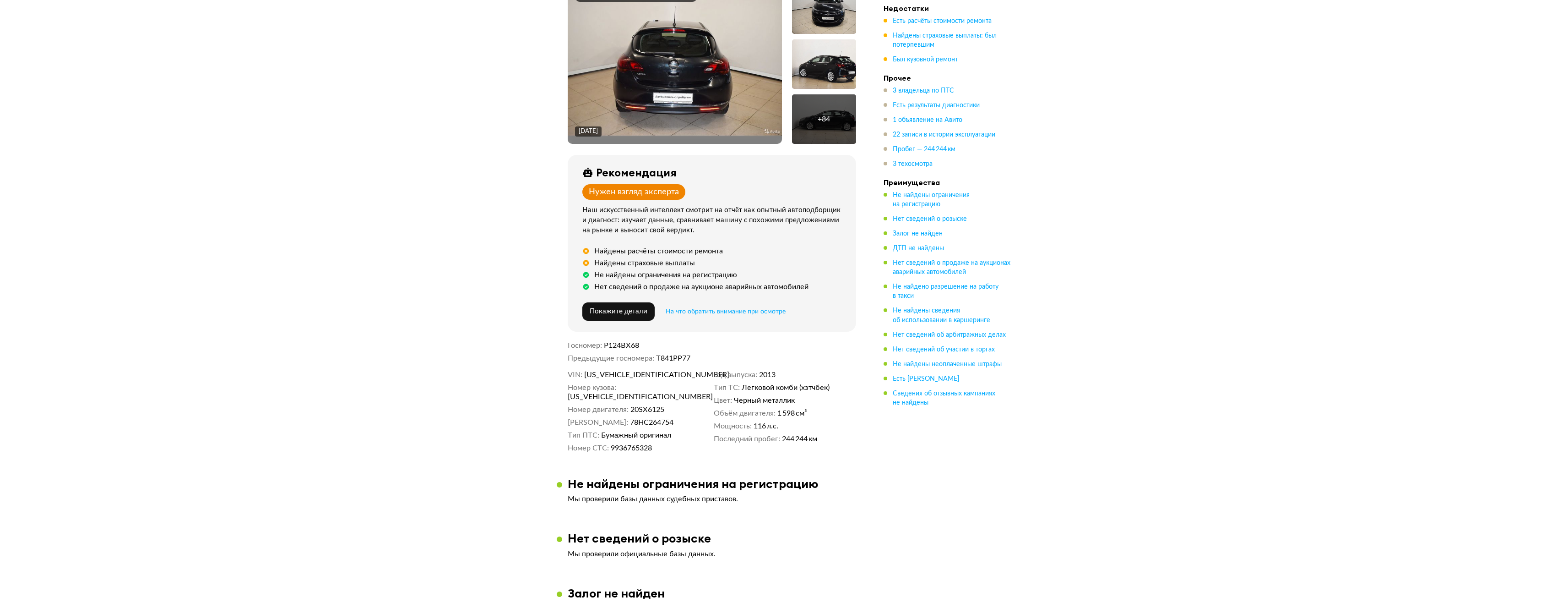
scroll to position [275, 0]
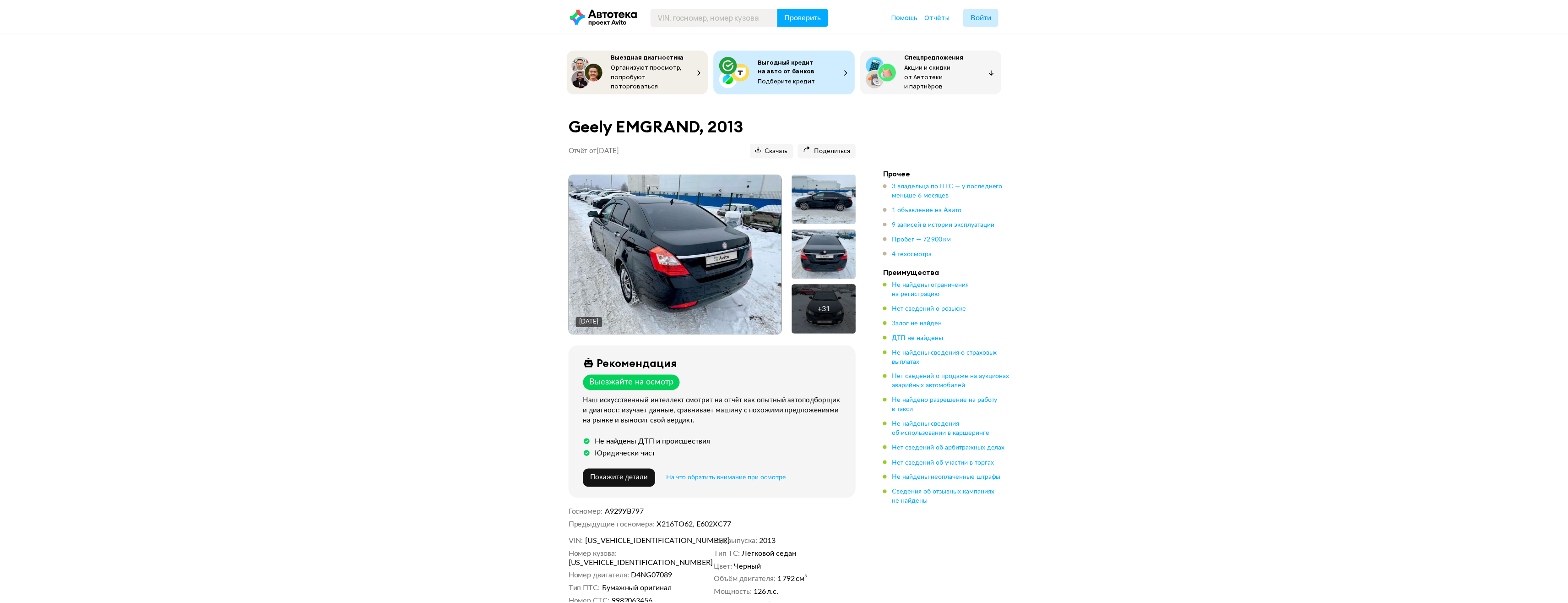
scroll to position [1054, 0]
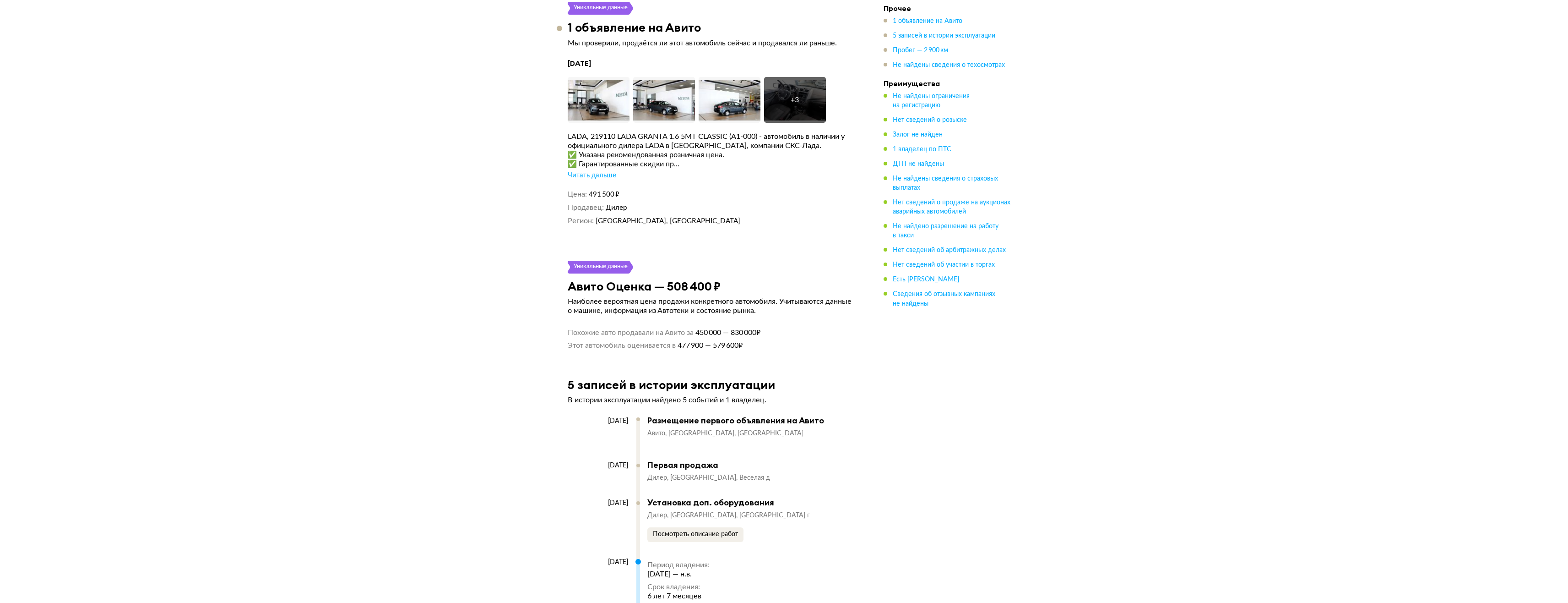
scroll to position [1374, 0]
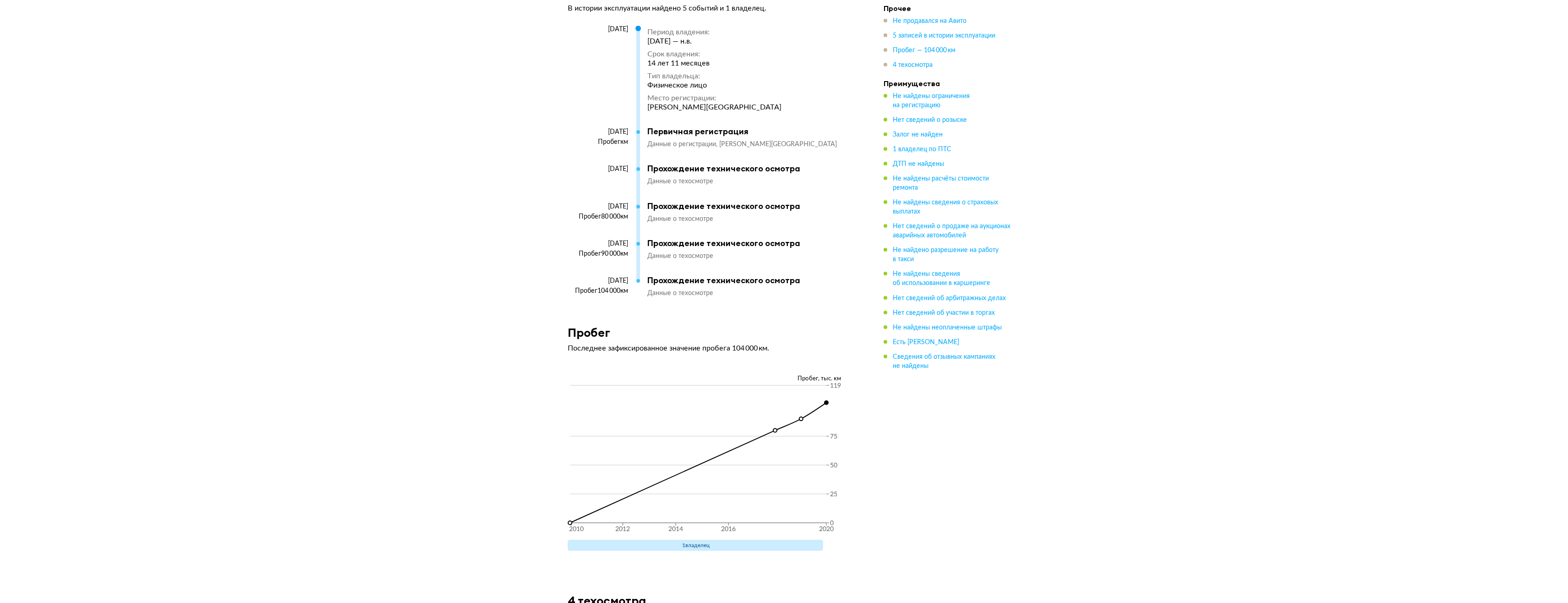
scroll to position [1420, 0]
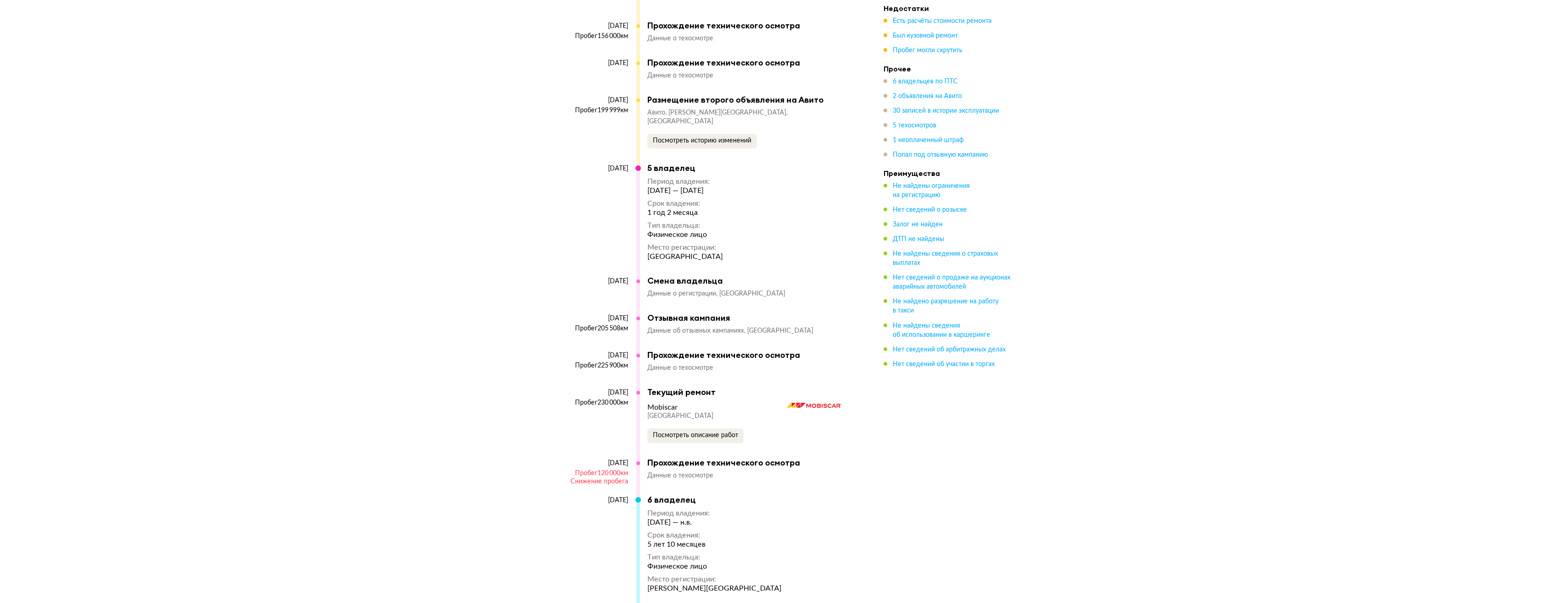
scroll to position [3940, 0]
